Goal: Information Seeking & Learning: Learn about a topic

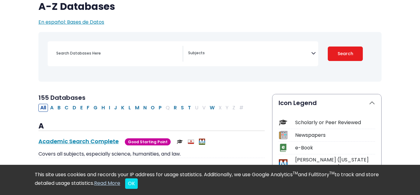
scroll to position [55, 0]
click at [161, 108] on button "P" at bounding box center [160, 107] width 7 height 8
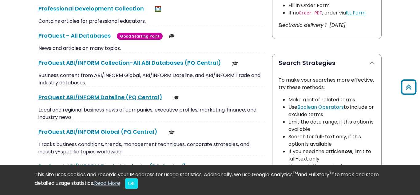
scroll to position [394, 0]
click at [91, 34] on link "ProQuest - All Databases This link opens in a new window" at bounding box center [74, 36] width 72 height 8
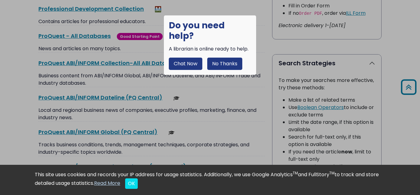
click at [219, 59] on button "No Thanks" at bounding box center [224, 64] width 35 height 12
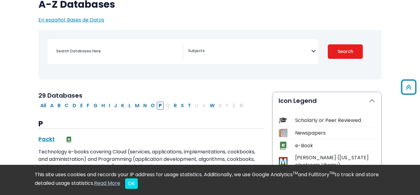
scroll to position [55, 0]
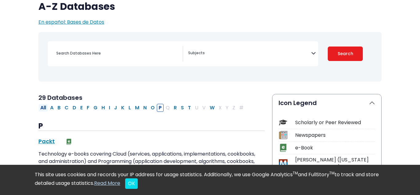
click at [39, 108] on button "All" at bounding box center [43, 108] width 10 height 8
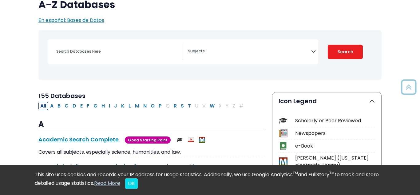
scroll to position [57, 0]
click at [115, 106] on button "J" at bounding box center [115, 105] width 7 height 8
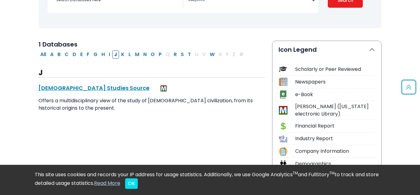
scroll to position [108, 0]
click at [47, 56] on button "All" at bounding box center [43, 54] width 10 height 8
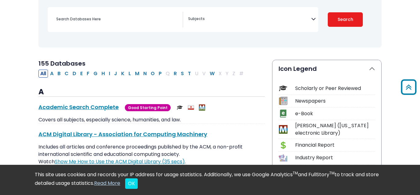
scroll to position [88, 0]
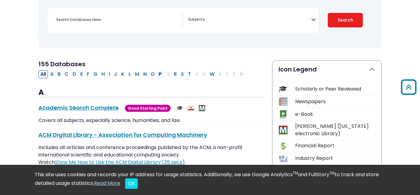
click at [161, 76] on button "P" at bounding box center [160, 74] width 7 height 8
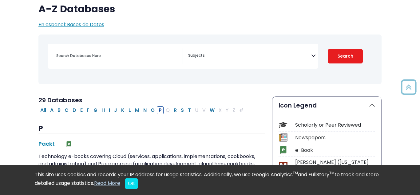
scroll to position [51, 0]
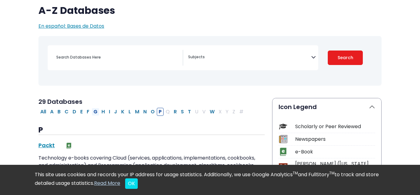
click at [95, 112] on button "G" at bounding box center [96, 112] width 8 height 8
select select "Database Subject Filter"
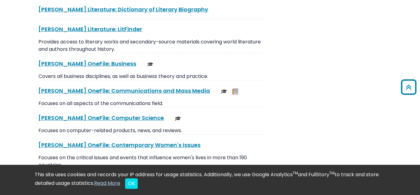
scroll to position [720, 0]
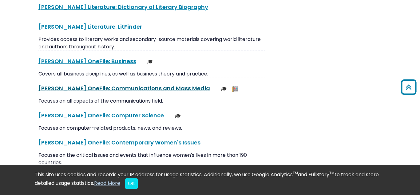
click at [152, 89] on link "[PERSON_NAME] OneFile: Communications and Mass Media This link opens in a new w…" at bounding box center [124, 88] width 172 height 8
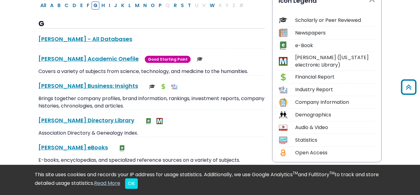
scroll to position [161, 0]
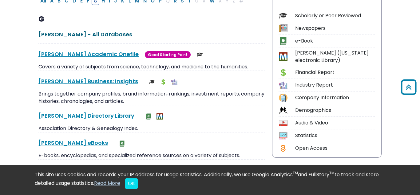
click at [71, 36] on link "[PERSON_NAME] - All Databases This link opens in a new window" at bounding box center [85, 34] width 94 height 8
